Goal: Task Accomplishment & Management: Manage account settings

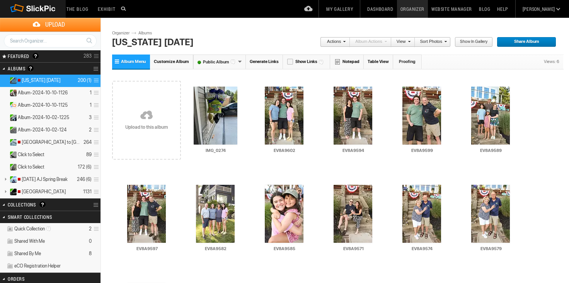
click at [146, 118] on link at bounding box center [146, 115] width 69 height 89
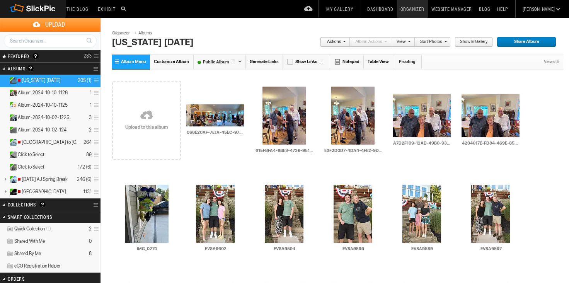
click at [149, 113] on link at bounding box center [146, 115] width 69 height 89
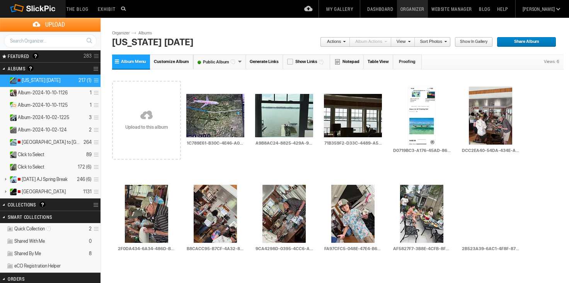
click at [143, 111] on link at bounding box center [146, 115] width 69 height 89
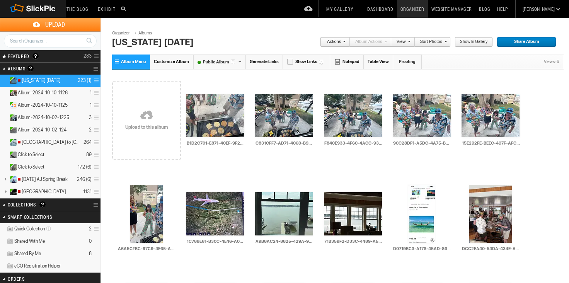
click at [149, 112] on link at bounding box center [146, 115] width 69 height 89
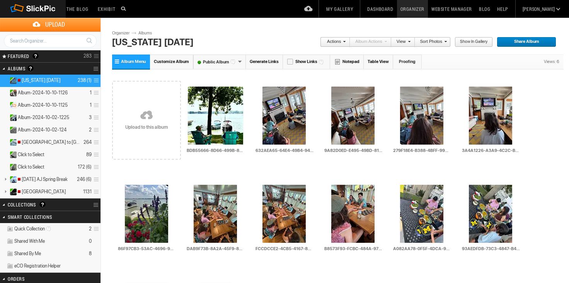
click at [144, 123] on link at bounding box center [146, 115] width 69 height 89
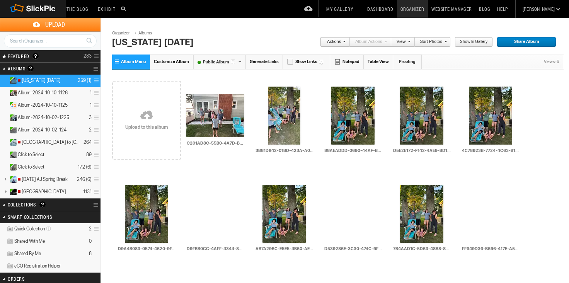
click at [141, 116] on link at bounding box center [146, 115] width 69 height 89
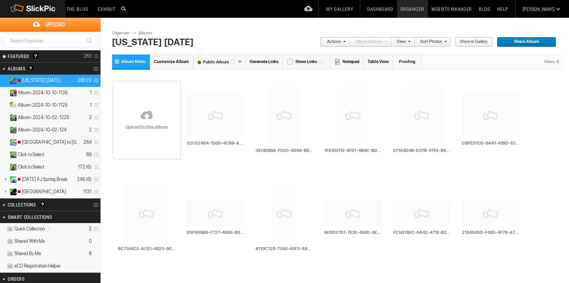
click at [145, 111] on link at bounding box center [146, 115] width 69 height 89
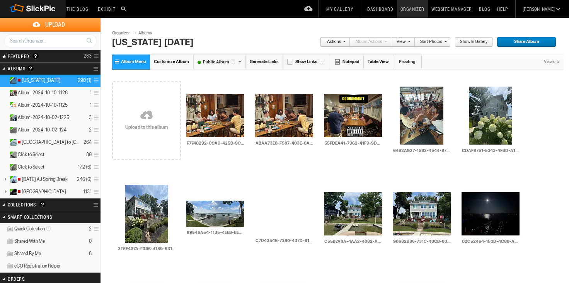
click at [143, 109] on link at bounding box center [146, 115] width 69 height 89
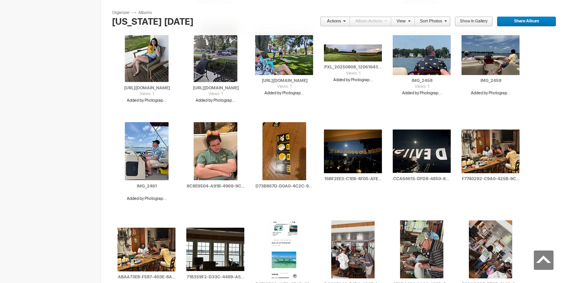
scroll to position [3308, 0]
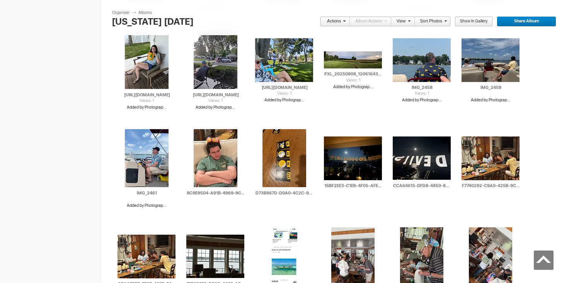
click at [445, 21] on span at bounding box center [444, 21] width 5 height 5
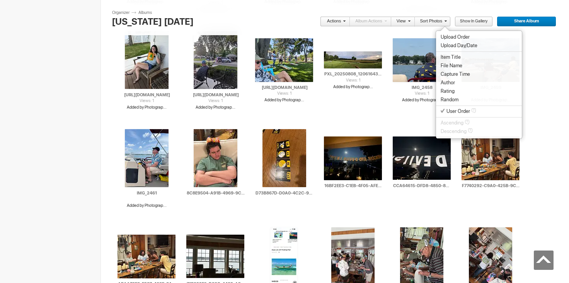
click at [448, 63] on li "File Name" at bounding box center [479, 65] width 86 height 9
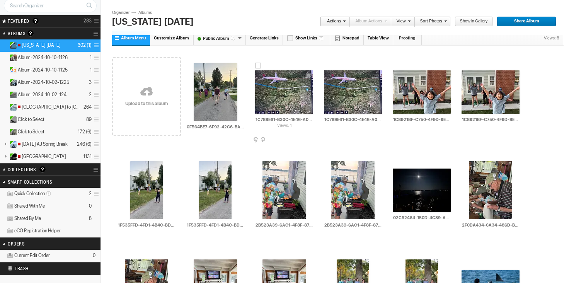
scroll to position [34, 0]
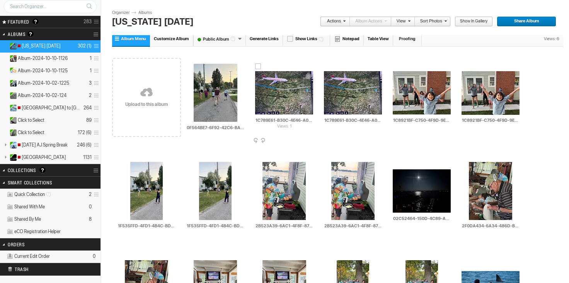
click at [311, 139] on span at bounding box center [313, 141] width 8 height 6
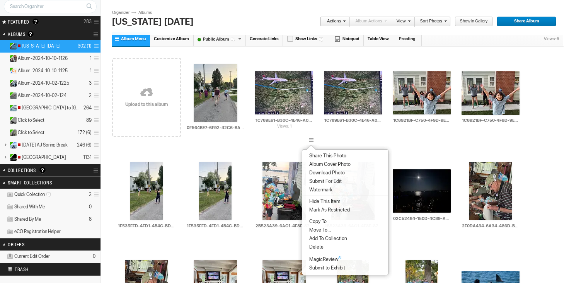
click at [315, 249] on span "Delete" at bounding box center [315, 247] width 17 height 6
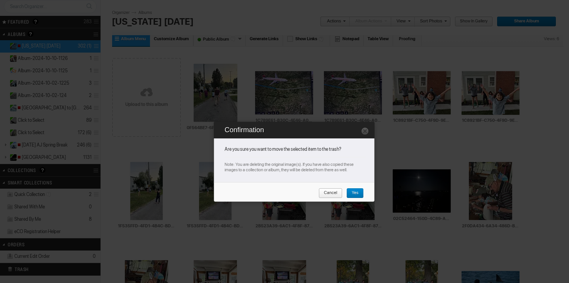
click at [356, 191] on span "Yes" at bounding box center [352, 193] width 12 height 10
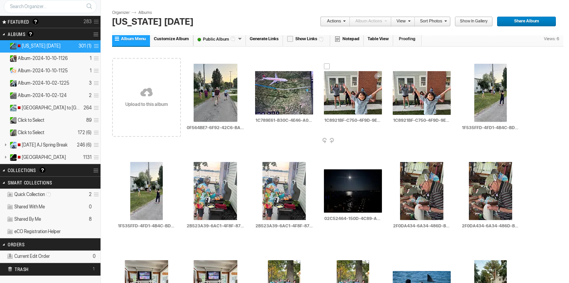
click at [379, 138] on div "AI 1C8921BF-C750-4F9D-9E37-E6D0B6B5CB5E_1_105_c HTML: Direct: Forum: Photo ID: …" at bounding box center [353, 97] width 69 height 98
click at [327, 66] on div at bounding box center [327, 66] width 6 height 6
click at [135, 157] on div at bounding box center [133, 157] width 6 height 6
click at [196, 155] on div at bounding box center [197, 157] width 6 height 6
click at [403, 156] on div at bounding box center [403, 157] width 6 height 6
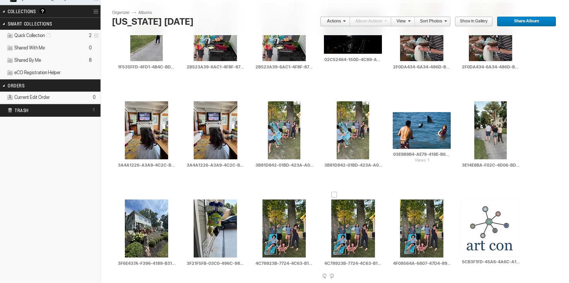
scroll to position [201, 0]
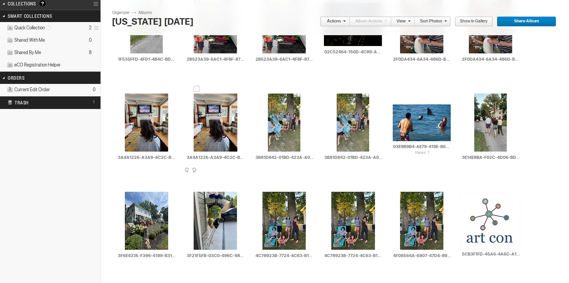
click at [197, 87] on div at bounding box center [197, 89] width 6 height 6
click at [271, 87] on div at bounding box center [271, 89] width 6 height 6
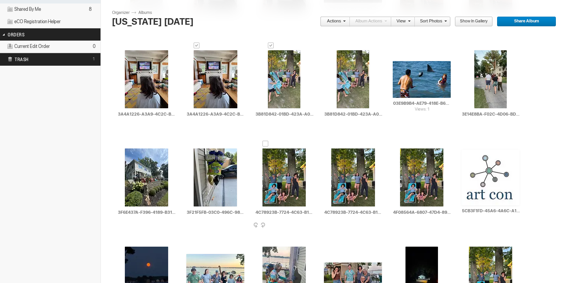
scroll to position [249, 0]
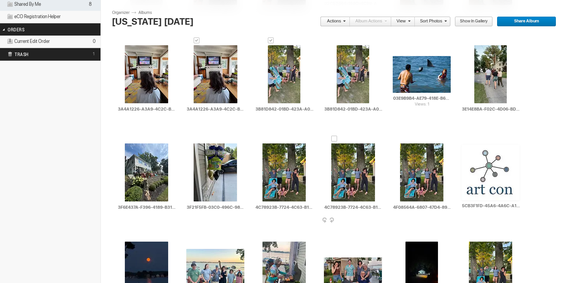
click at [334, 138] on div at bounding box center [334, 139] width 6 height 6
click at [402, 137] on div at bounding box center [403, 139] width 6 height 6
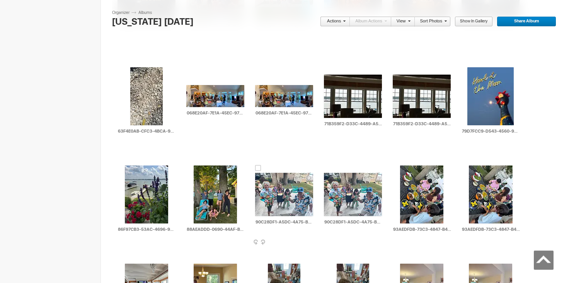
scroll to position [797, 0]
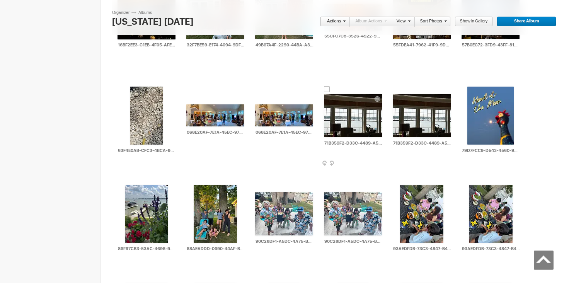
click at [327, 87] on div at bounding box center [327, 89] width 6 height 6
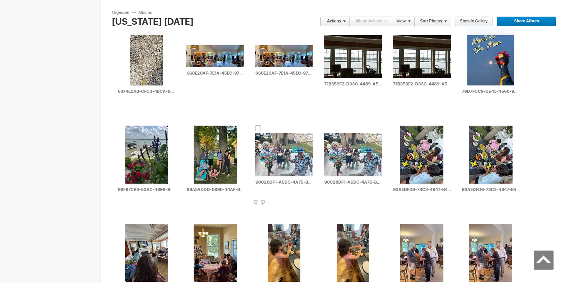
scroll to position [856, 0]
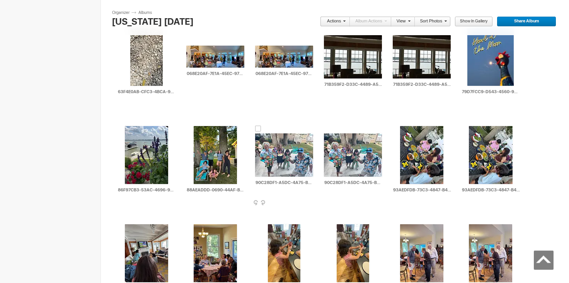
click at [259, 126] on div at bounding box center [258, 129] width 6 height 6
click at [404, 120] on div at bounding box center [403, 121] width 6 height 6
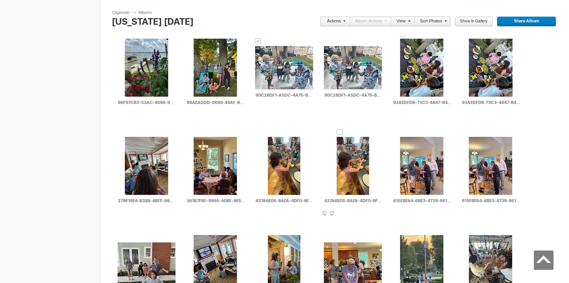
scroll to position [947, 0]
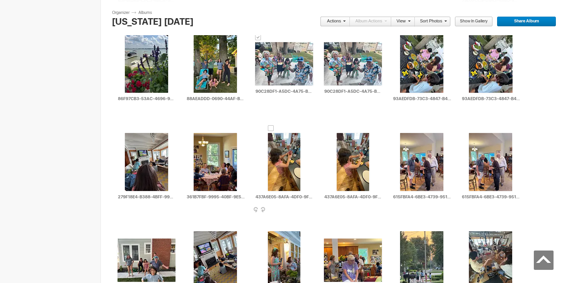
click at [271, 126] on div at bounding box center [271, 128] width 6 height 6
click at [402, 129] on div at bounding box center [403, 128] width 6 height 6
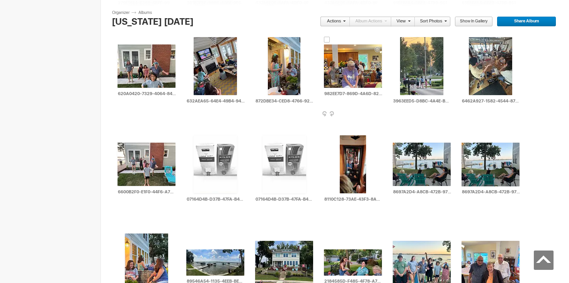
scroll to position [1146, 0]
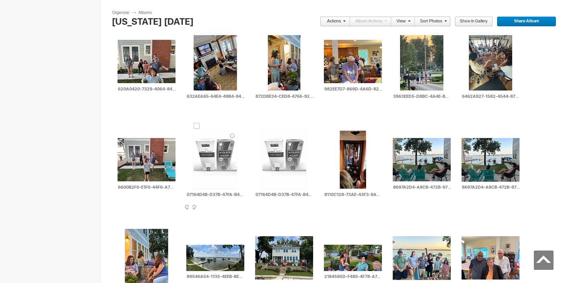
click at [197, 126] on div at bounding box center [197, 126] width 6 height 6
click at [396, 133] on div at bounding box center [396, 133] width 6 height 6
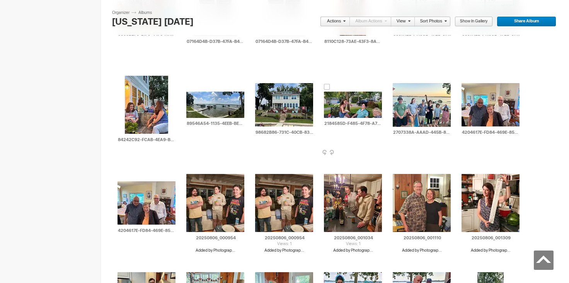
scroll to position [1313, 0]
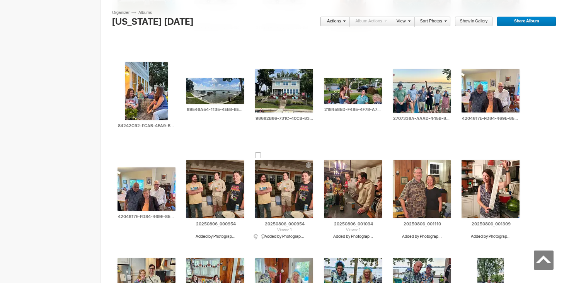
click at [258, 155] on div at bounding box center [258, 155] width 6 height 6
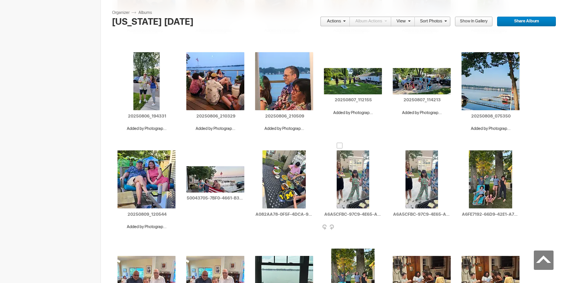
scroll to position [1660, 0]
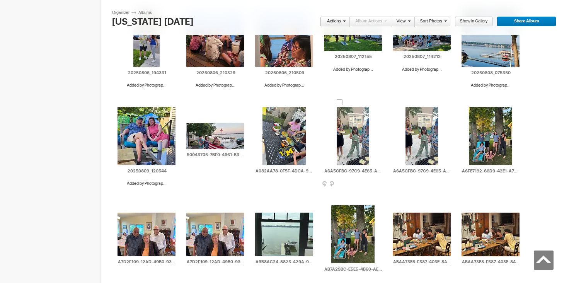
click at [340, 102] on div at bounding box center [340, 102] width 6 height 6
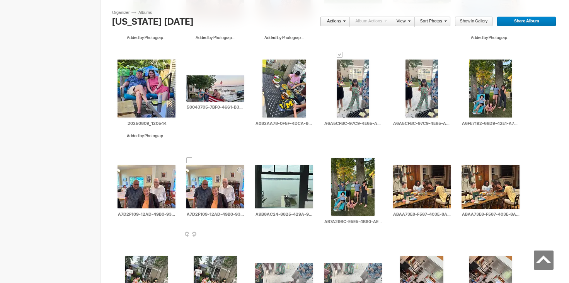
click at [190, 159] on div at bounding box center [189, 160] width 6 height 6
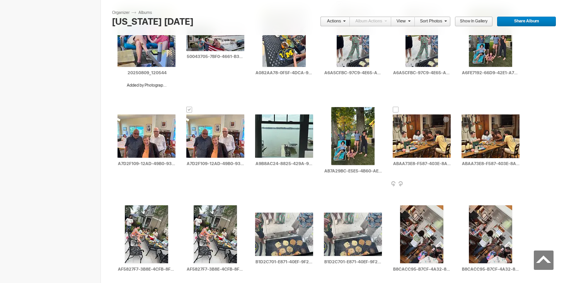
click at [397, 110] on div at bounding box center [396, 110] width 6 height 6
click at [258, 206] on div at bounding box center [258, 208] width 6 height 6
click at [195, 200] on div at bounding box center [197, 201] width 6 height 6
click at [403, 201] on div at bounding box center [403, 201] width 6 height 6
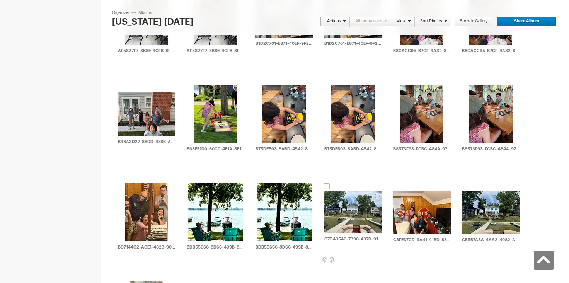
scroll to position [1971, 0]
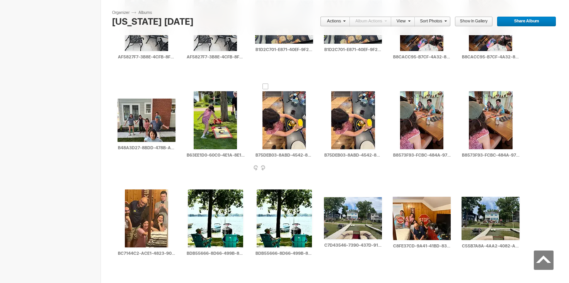
click at [265, 85] on div at bounding box center [266, 87] width 6 height 6
click at [403, 85] on div at bounding box center [403, 87] width 6 height 6
click at [261, 184] on div at bounding box center [260, 185] width 6 height 6
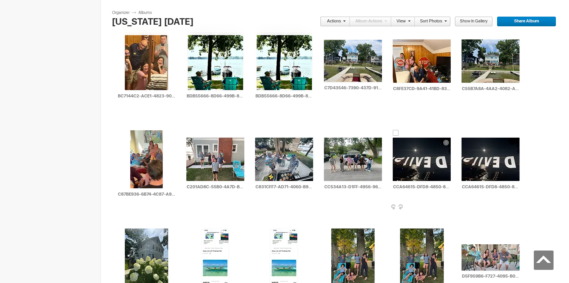
scroll to position [2133, 0]
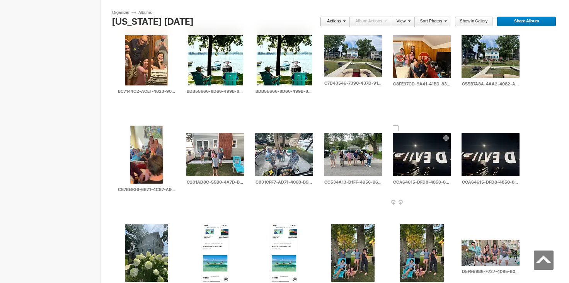
click at [396, 127] on div at bounding box center [396, 128] width 6 height 6
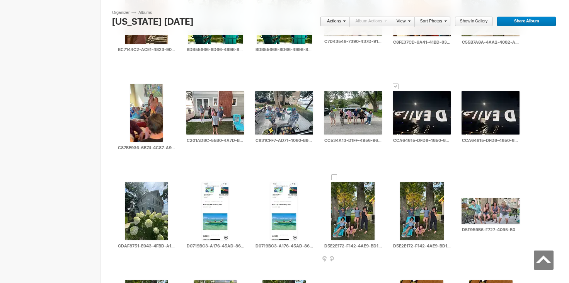
scroll to position [2190, 0]
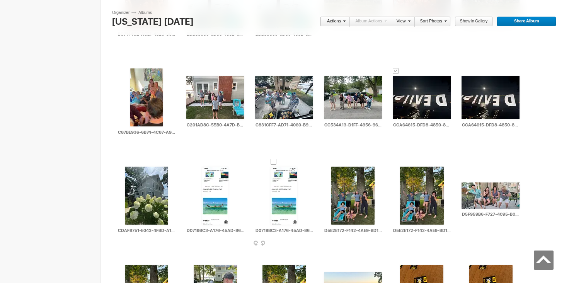
click at [274, 162] on div at bounding box center [274, 162] width 6 height 6
click at [205, 160] on div at bounding box center [205, 162] width 6 height 6
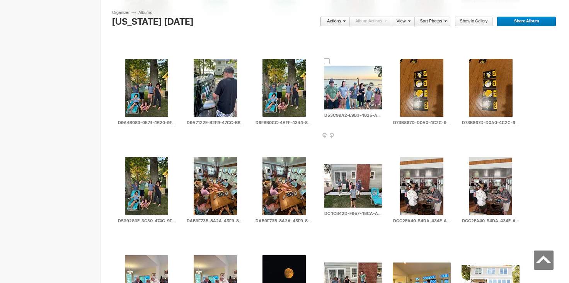
scroll to position [2397, 0]
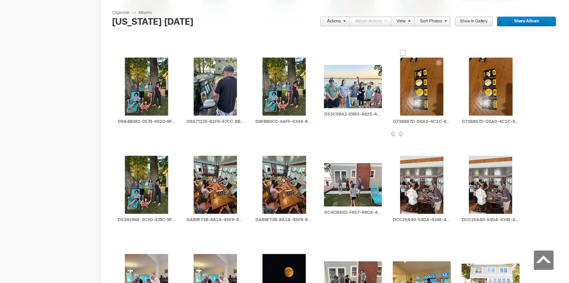
click at [404, 52] on div at bounding box center [403, 53] width 6 height 6
click at [265, 148] on div at bounding box center [266, 151] width 6 height 6
click at [402, 149] on div at bounding box center [403, 151] width 6 height 6
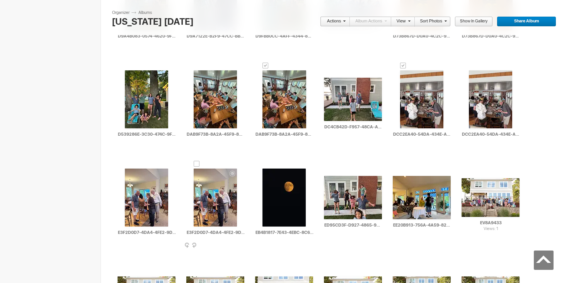
click at [196, 164] on div at bounding box center [197, 164] width 6 height 6
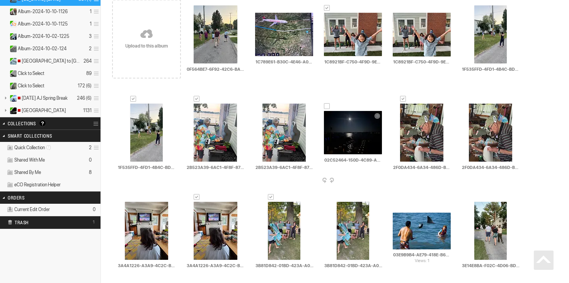
scroll to position [0, 0]
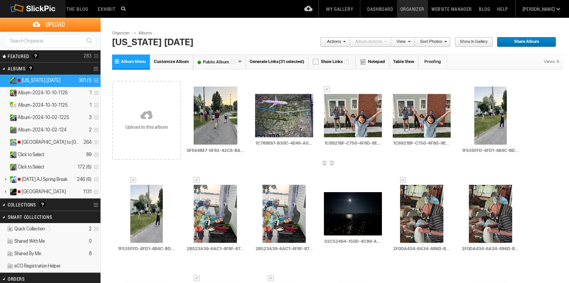
click at [378, 162] on span at bounding box center [381, 164] width 8 height 6
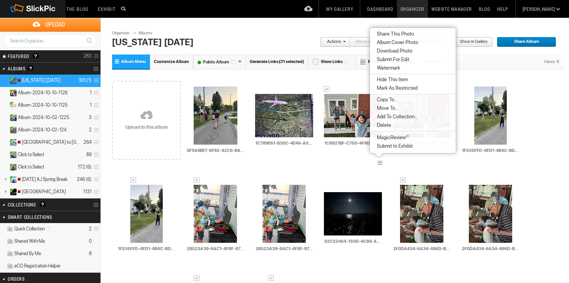
click at [386, 123] on span "Delete" at bounding box center [383, 125] width 17 height 6
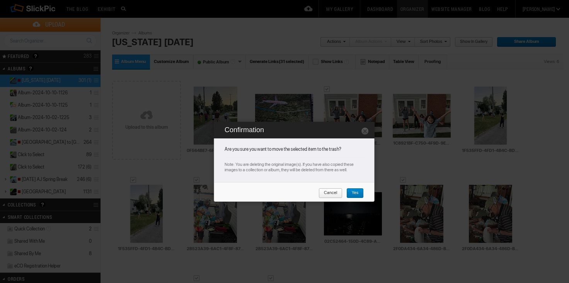
click at [358, 191] on span "Yes" at bounding box center [352, 193] width 12 height 10
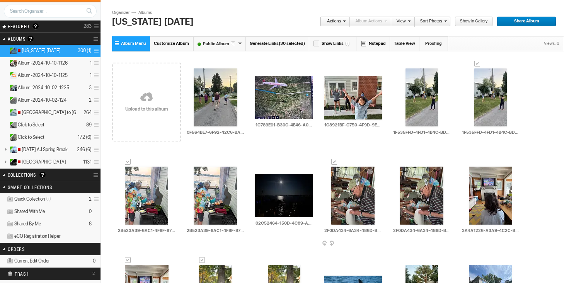
scroll to position [29, 0]
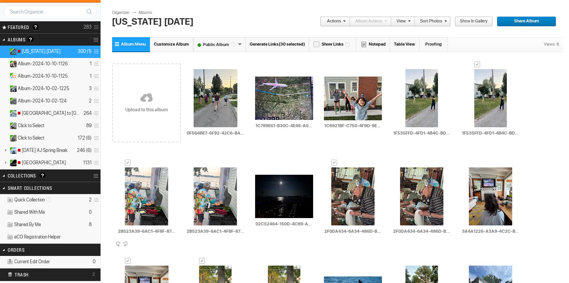
click at [174, 243] on span at bounding box center [175, 245] width 8 height 6
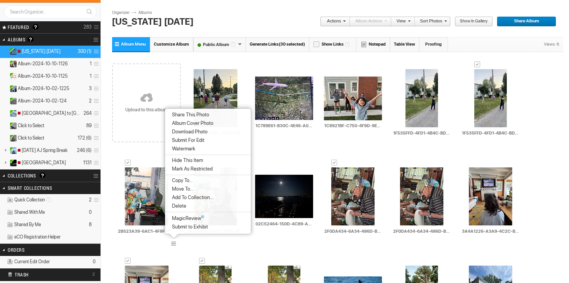
click at [193, 206] on li "Delete" at bounding box center [208, 206] width 86 height 9
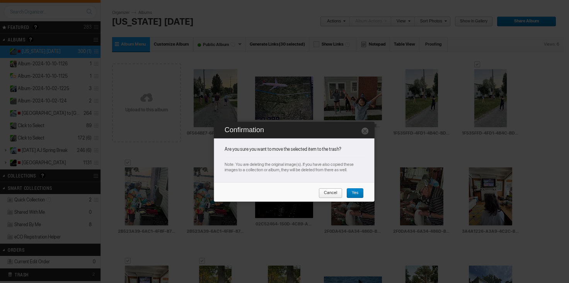
click at [355, 192] on span "Yes" at bounding box center [352, 193] width 12 height 10
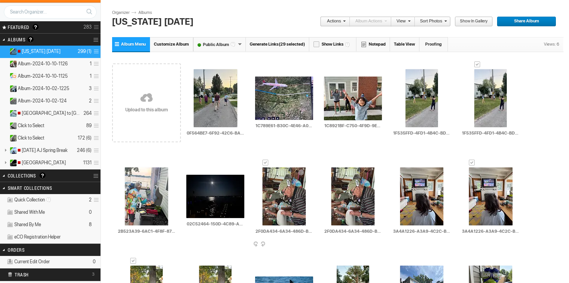
click at [312, 242] on span at bounding box center [313, 245] width 8 height 6
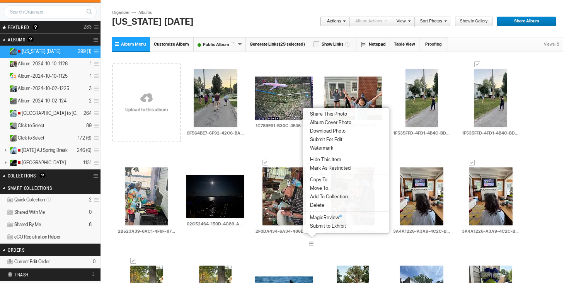
click at [325, 204] on li "Delete" at bounding box center [346, 205] width 86 height 9
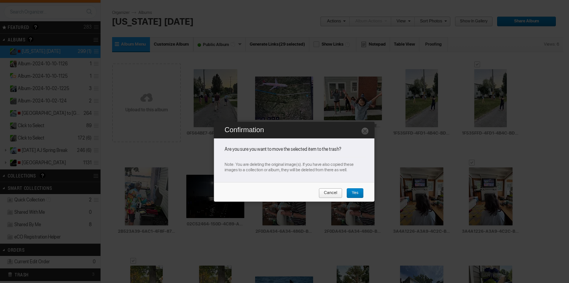
click at [355, 189] on span "Yes" at bounding box center [352, 193] width 12 height 10
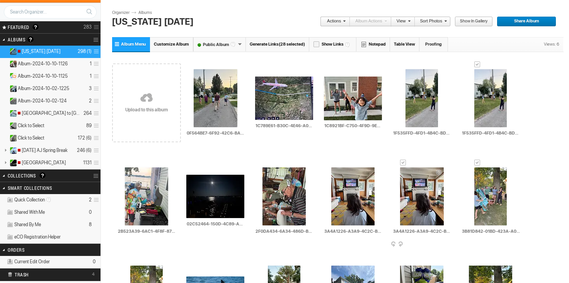
click at [448, 241] on td "AI 3A4A1226-A3A9-4C2C-BCDC-5A172701DDE8_4_5005_c HTML: Direct: Forum: Photo ID:…" at bounding box center [422, 196] width 58 height 89
click at [449, 242] on span at bounding box center [450, 245] width 8 height 6
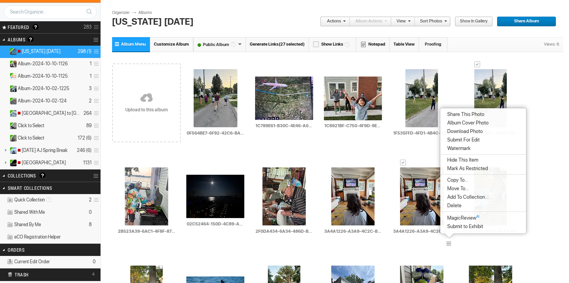
click at [457, 204] on span "Delete" at bounding box center [453, 206] width 17 height 6
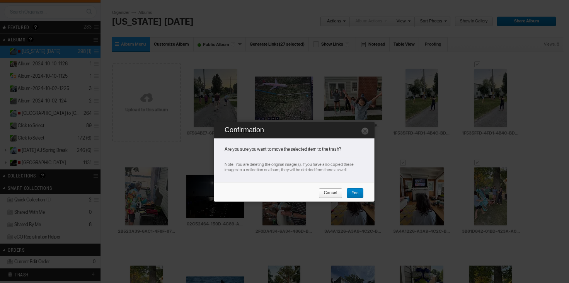
click at [355, 190] on span "Yes" at bounding box center [352, 193] width 12 height 10
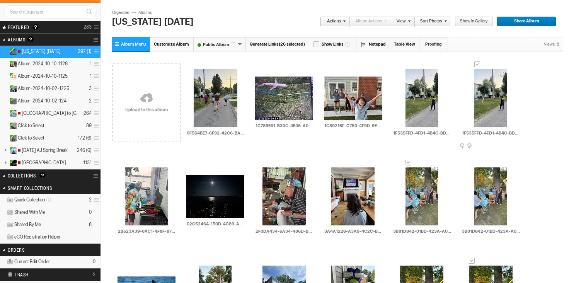
click at [478, 65] on div at bounding box center [477, 64] width 6 height 6
click at [517, 145] on span at bounding box center [519, 146] width 8 height 6
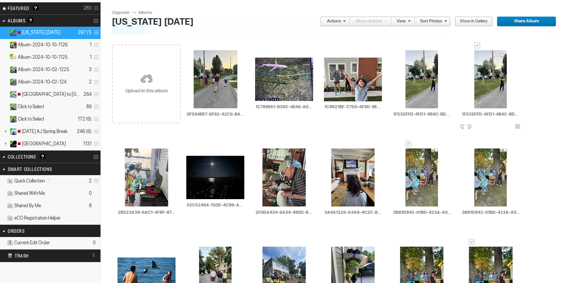
click at [518, 125] on span at bounding box center [519, 127] width 8 height 6
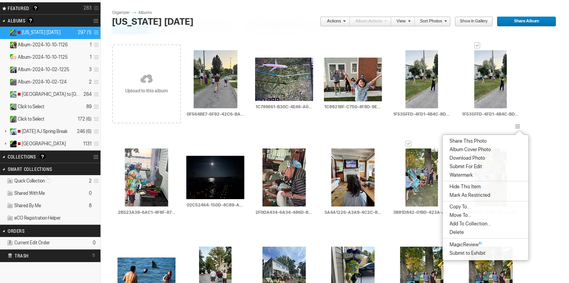
click at [466, 233] on li "Delete" at bounding box center [486, 232] width 86 height 9
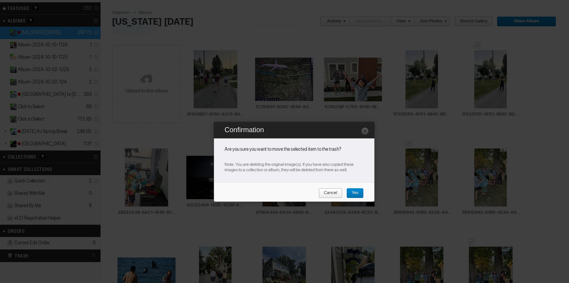
click at [353, 189] on span "Yes" at bounding box center [352, 193] width 12 height 10
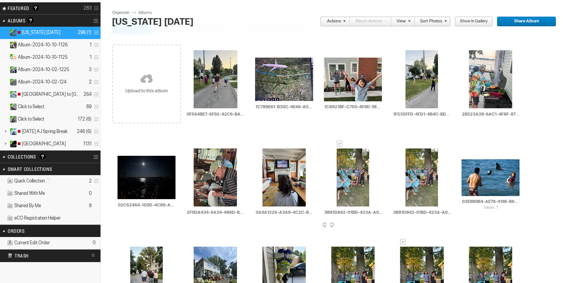
click at [340, 143] on div at bounding box center [340, 144] width 6 height 6
click at [343, 19] on span at bounding box center [343, 21] width 5 height 5
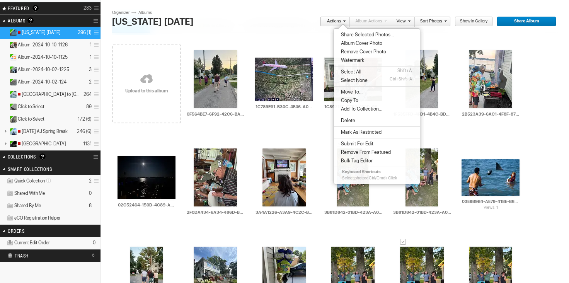
click at [353, 123] on span "Delete" at bounding box center [347, 121] width 17 height 6
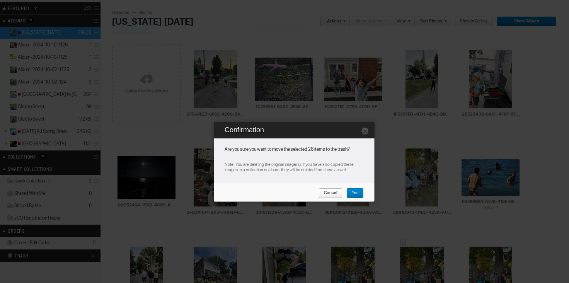
click at [354, 193] on span "Yes" at bounding box center [352, 193] width 12 height 10
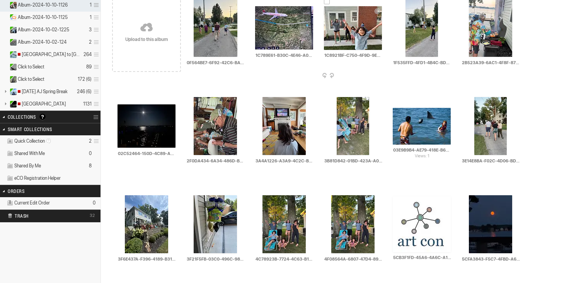
scroll to position [0, 0]
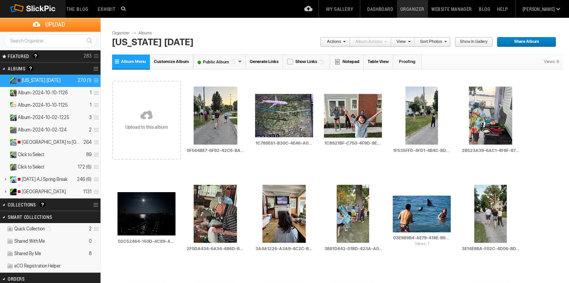
click at [232, 32] on section "Actions Album Actions Actions View Sort Albums Sort Photos Show in Gallery Shar…" at bounding box center [337, 43] width 450 height 24
